Goal: Task Accomplishment & Management: Manage account settings

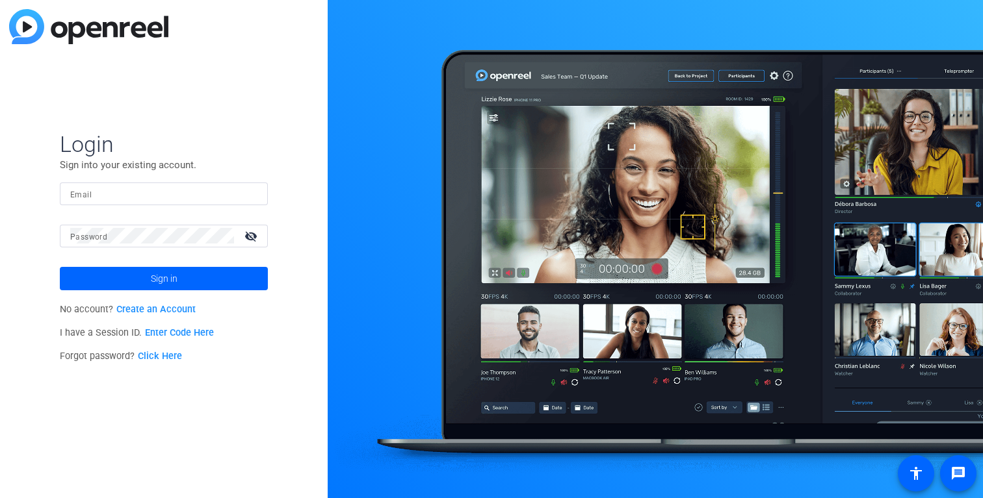
type input "video@gambitstrategies.com"
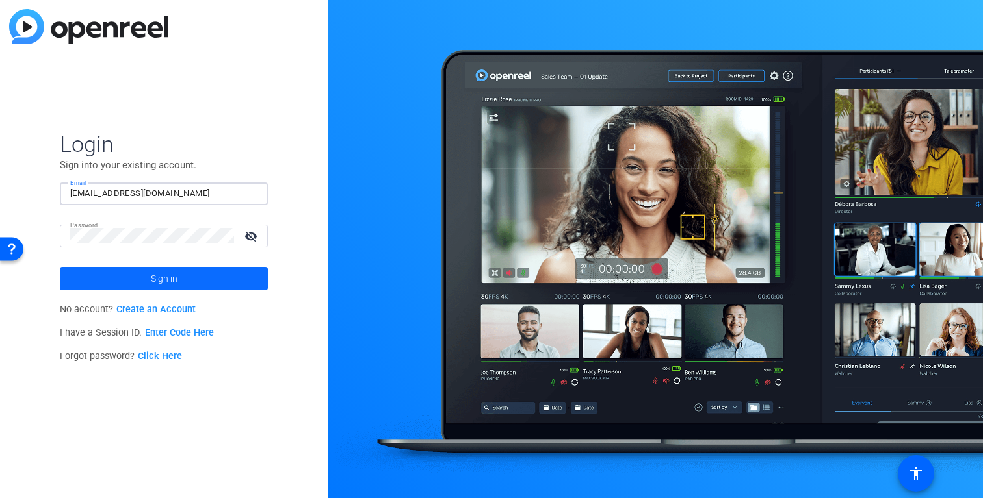
click at [148, 281] on span at bounding box center [164, 278] width 208 height 31
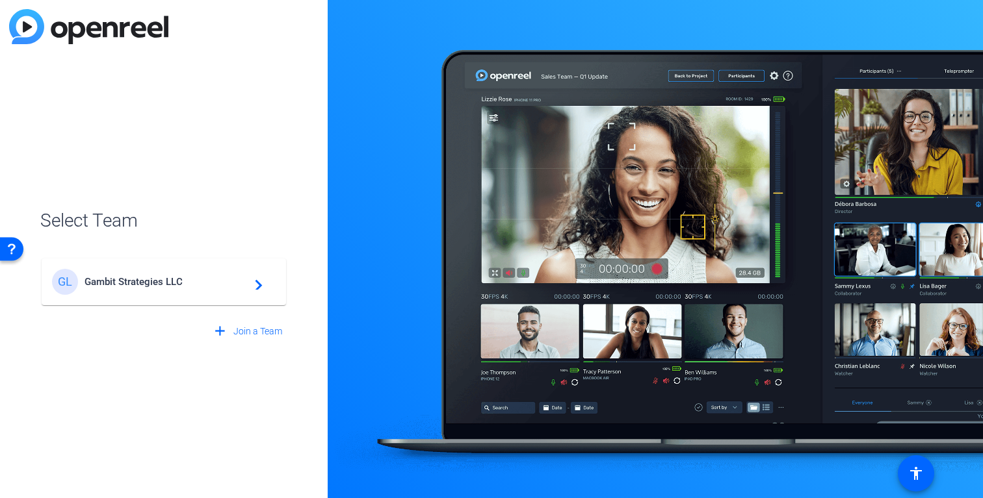
click at [164, 272] on div "GL Gambit Strategies LLC navigate_next" at bounding box center [164, 282] width 224 height 26
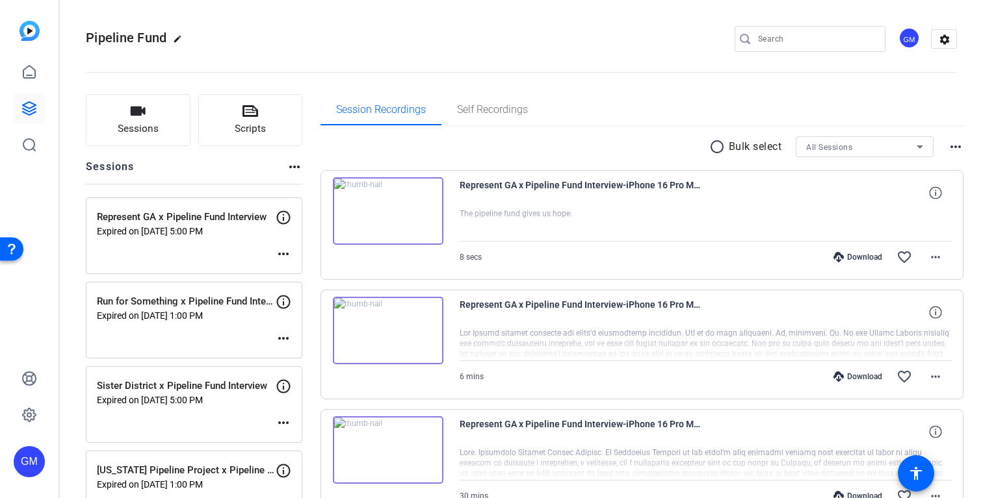
click at [278, 248] on mat-icon "more_horiz" at bounding box center [284, 254] width 16 height 16
click at [300, 268] on span "Edit Session" at bounding box center [315, 274] width 59 height 16
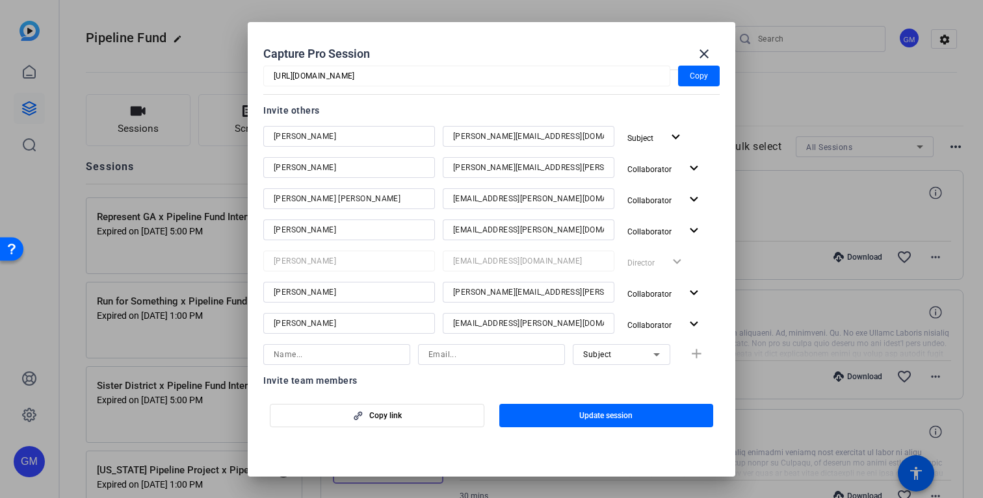
scroll to position [140, 0]
drag, startPoint x: 350, startPoint y: 135, endPoint x: 269, endPoint y: 133, distance: 80.6
click at [269, 133] on div "Kimberlyn Carter" at bounding box center [349, 135] width 172 height 21
click at [707, 57] on mat-icon "close" at bounding box center [704, 54] width 16 height 16
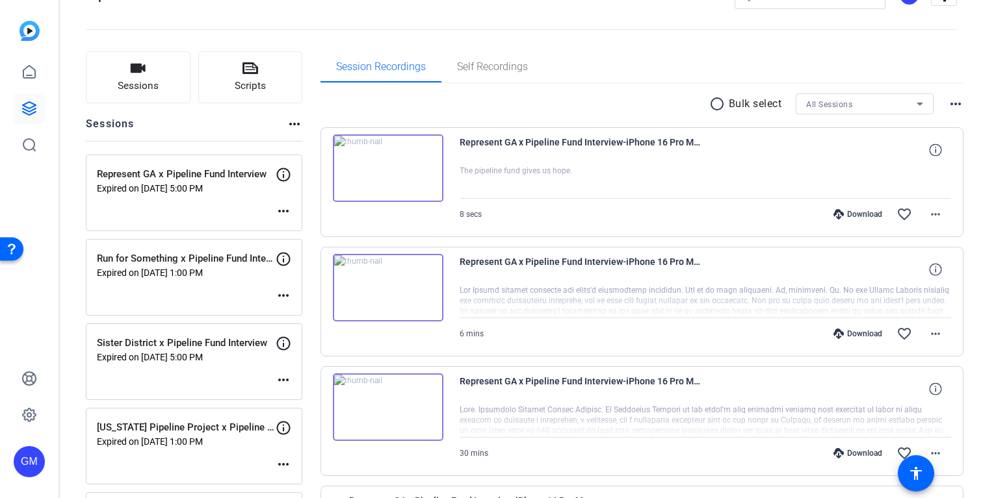
scroll to position [44, 0]
click at [284, 291] on mat-icon "more_horiz" at bounding box center [284, 295] width 16 height 16
click at [300, 312] on span "Edit Session" at bounding box center [315, 314] width 59 height 16
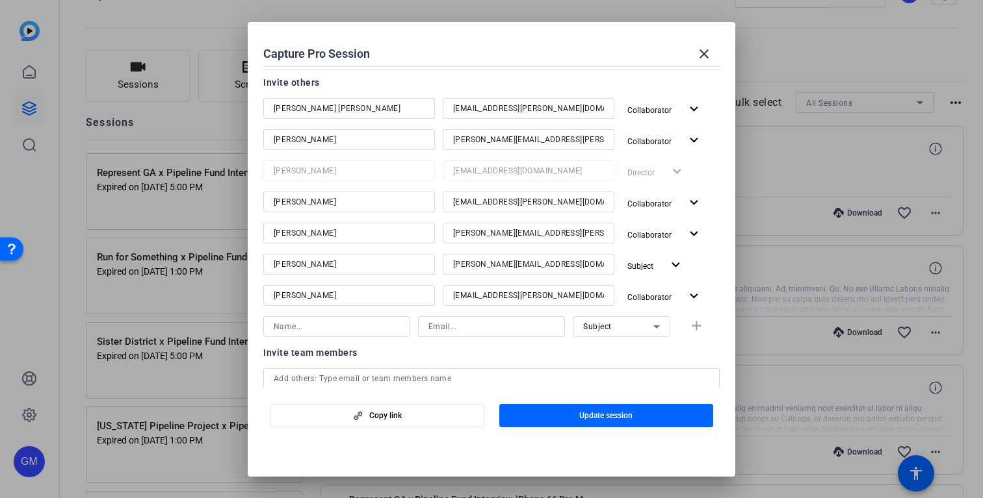
scroll to position [179, 0]
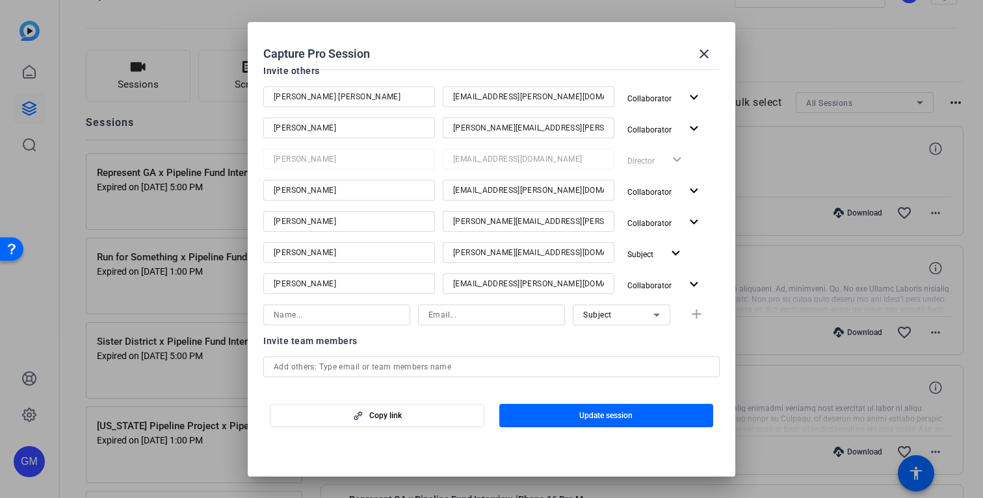
click at [341, 253] on input "Amanda Litman" at bounding box center [349, 253] width 151 height 16
click at [702, 60] on mat-icon "close" at bounding box center [704, 54] width 16 height 16
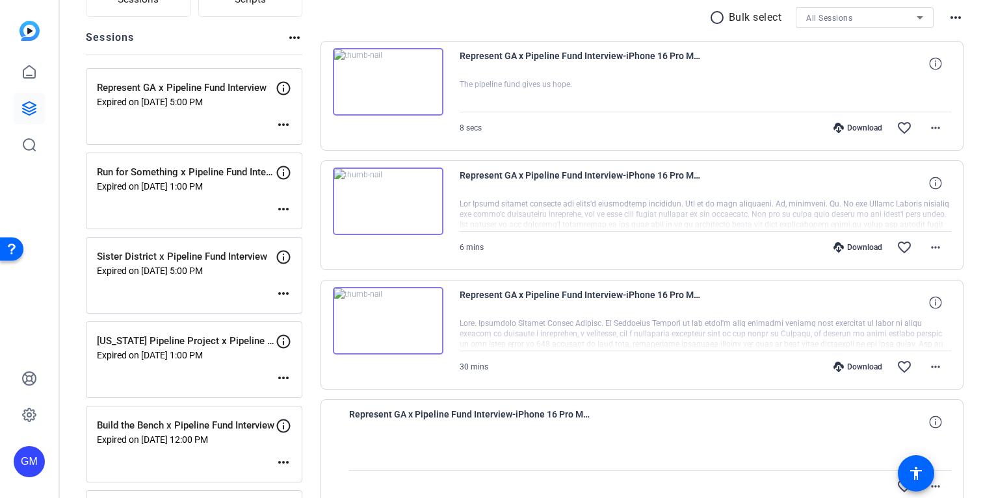
scroll to position [146, 0]
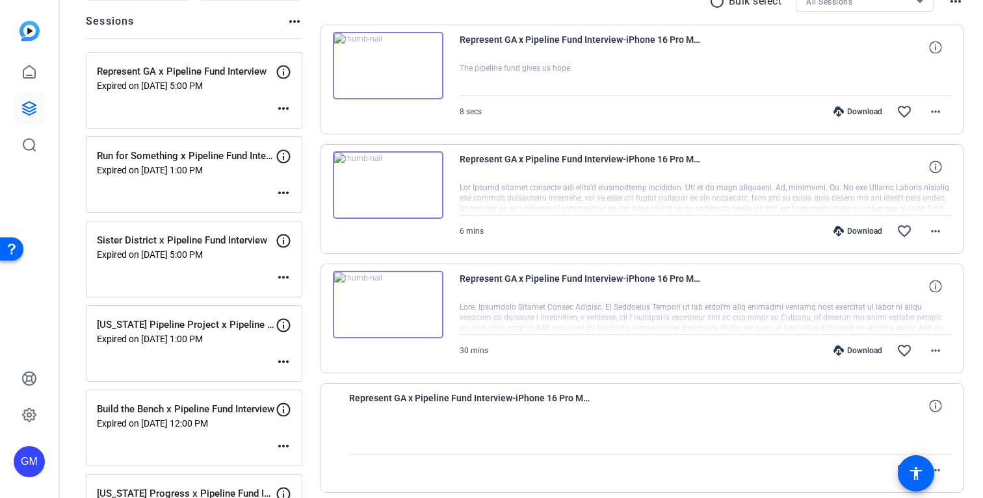
click at [283, 277] on mat-icon "more_horiz" at bounding box center [284, 278] width 16 height 16
click at [312, 293] on span "Edit Session" at bounding box center [315, 297] width 59 height 16
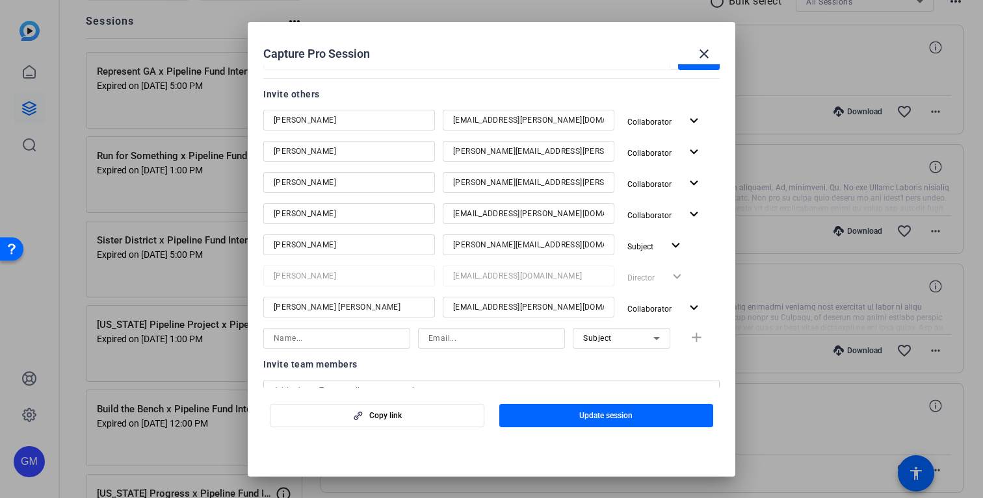
scroll to position [170, 0]
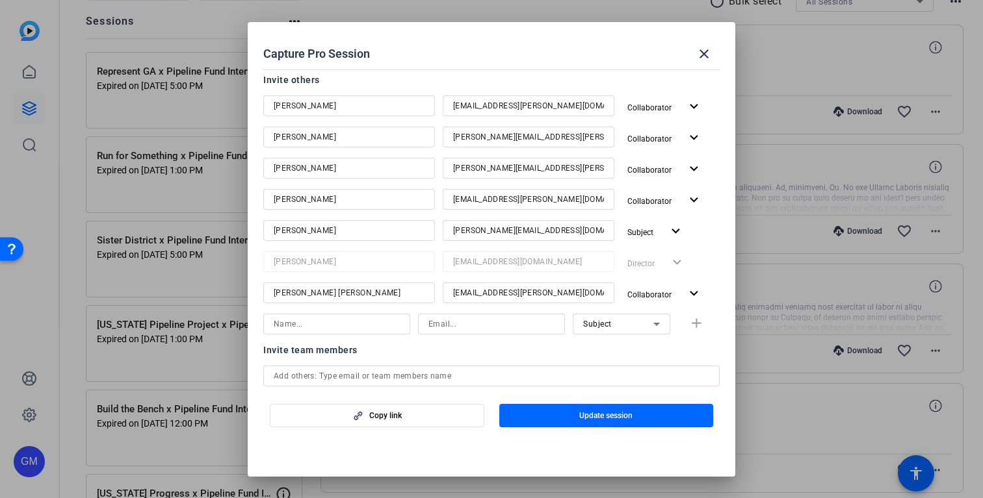
click at [325, 230] on input "Shawn Werner" at bounding box center [349, 231] width 151 height 16
click at [701, 51] on mat-icon "close" at bounding box center [704, 54] width 16 height 16
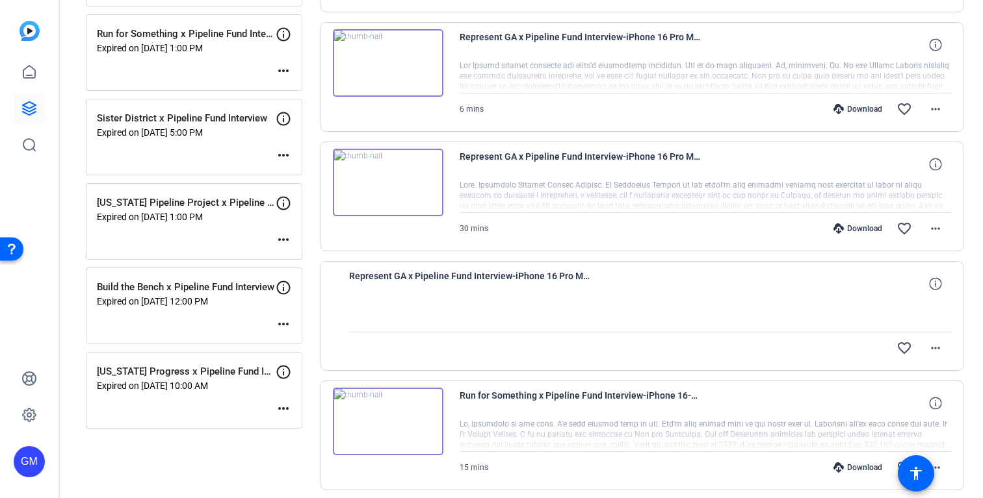
scroll to position [270, 0]
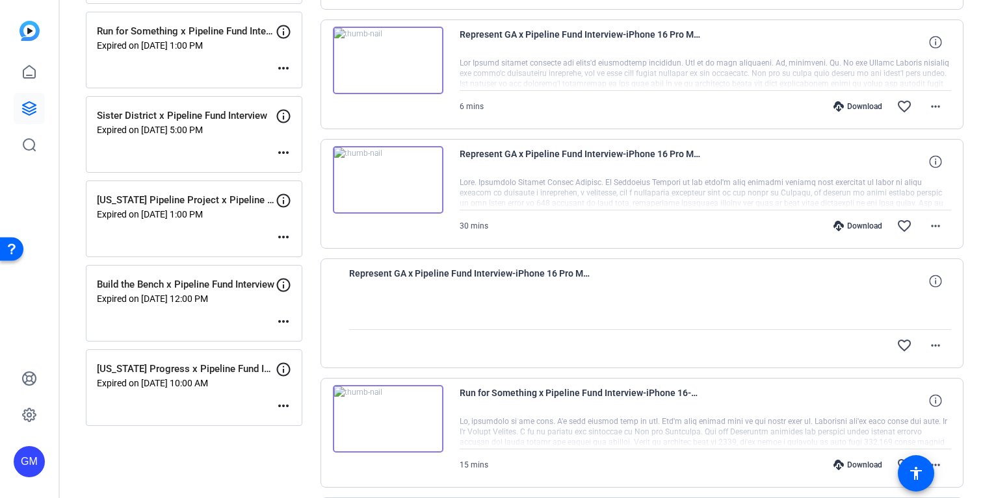
click at [285, 235] on mat-icon "more_horiz" at bounding box center [284, 237] width 16 height 16
click at [305, 255] on span "Edit Session" at bounding box center [315, 257] width 59 height 16
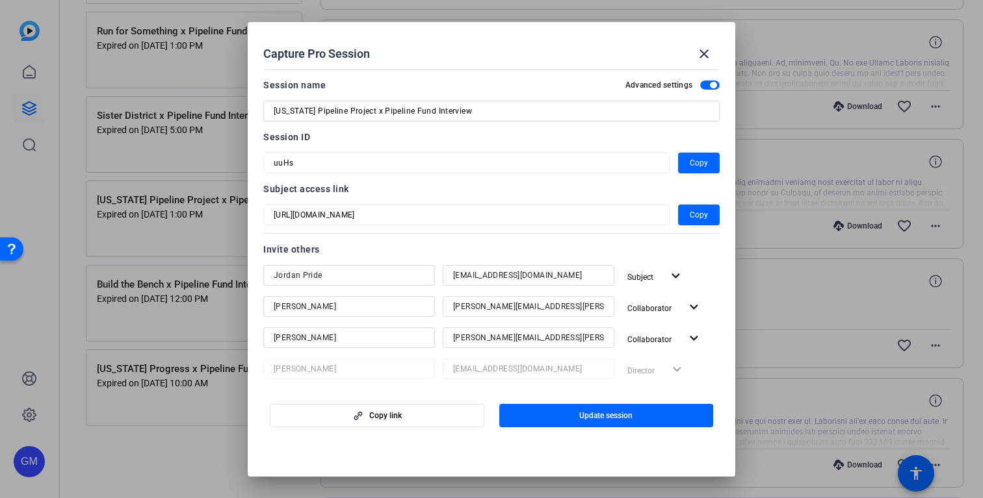
click at [358, 277] on input "Jordan Pride" at bounding box center [349, 276] width 151 height 16
click at [700, 53] on mat-icon "close" at bounding box center [704, 54] width 16 height 16
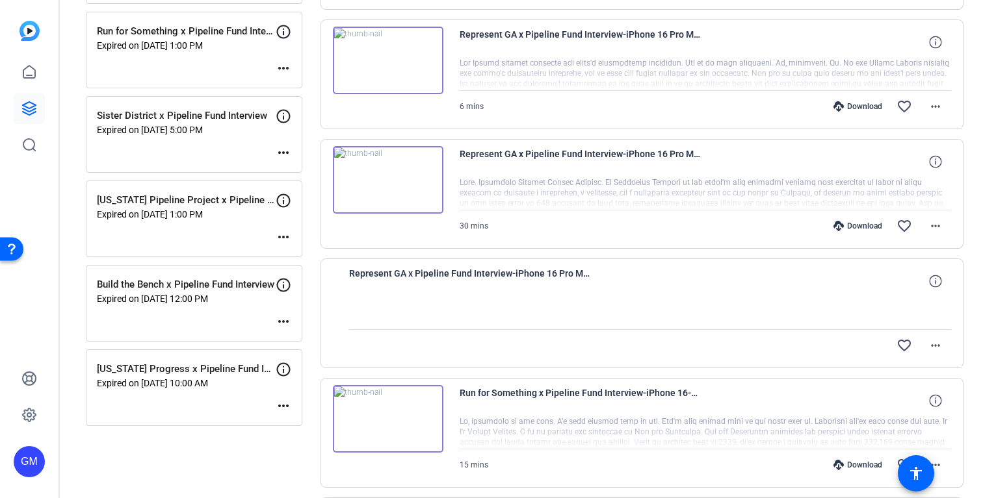
click at [286, 320] on mat-icon "more_horiz" at bounding box center [284, 322] width 16 height 16
click at [311, 341] on span "Edit Session" at bounding box center [315, 341] width 59 height 16
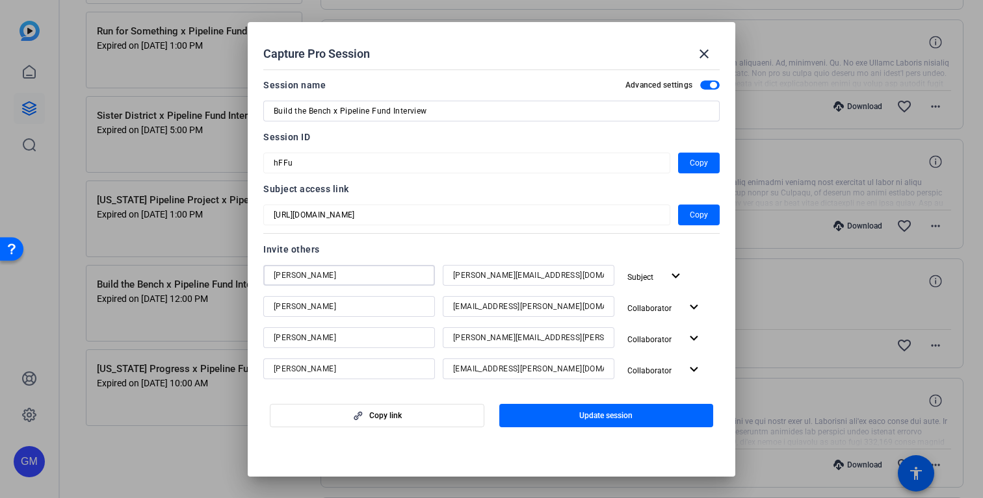
click at [357, 281] on input "Audra Archuleta" at bounding box center [349, 276] width 151 height 16
click at [710, 54] on mat-icon "close" at bounding box center [704, 54] width 16 height 16
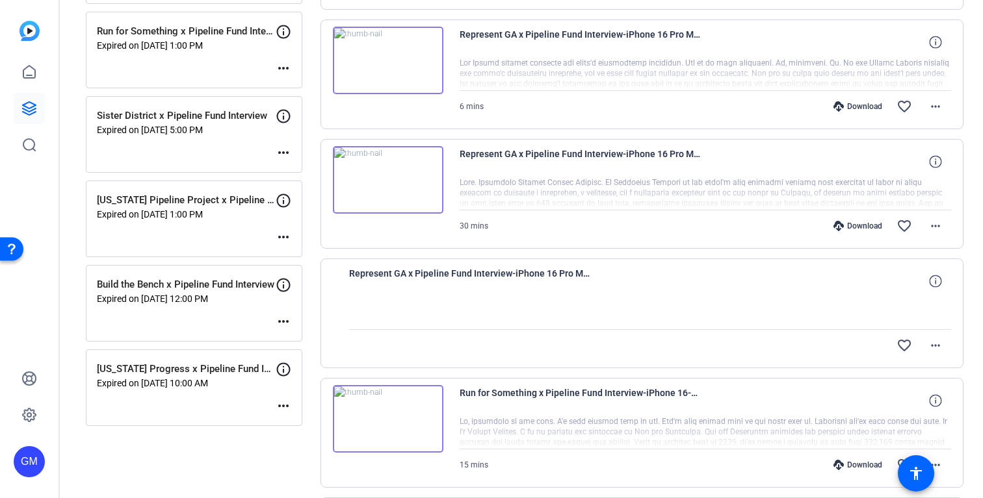
click at [280, 404] on mat-icon "more_horiz" at bounding box center [284, 406] width 16 height 16
click at [289, 424] on span "Edit Session" at bounding box center [315, 426] width 59 height 16
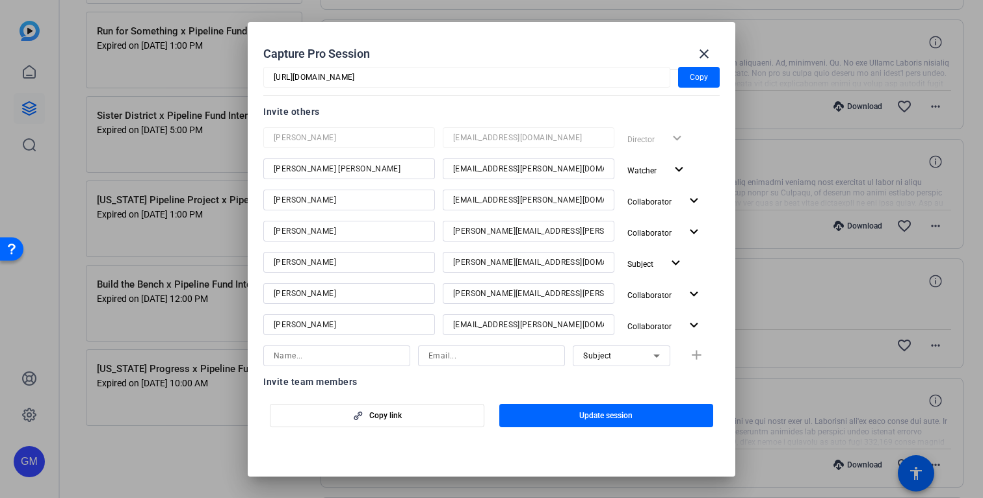
scroll to position [138, 0]
click at [341, 264] on input "Kristina Sandherr" at bounding box center [349, 262] width 151 height 16
click at [706, 46] on mat-icon "close" at bounding box center [704, 54] width 16 height 16
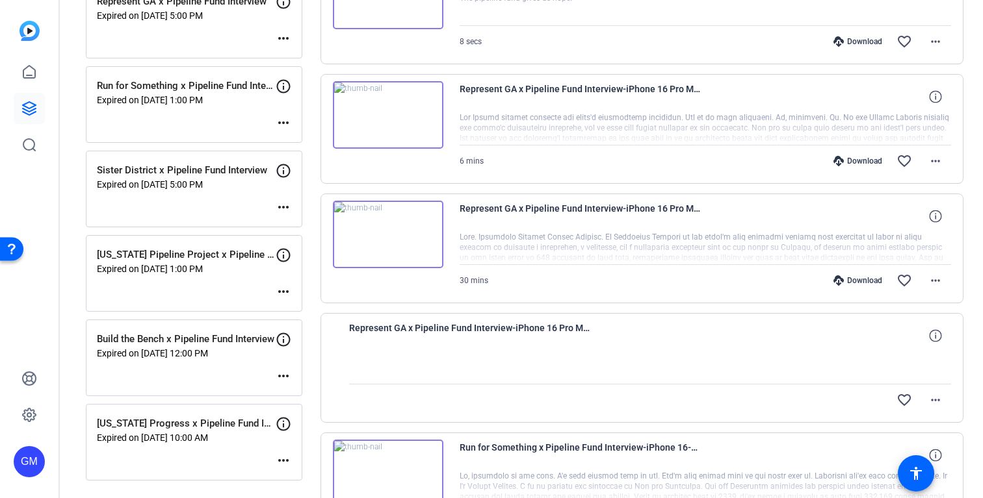
scroll to position [211, 0]
